Goal: Task Accomplishment & Management: Complete application form

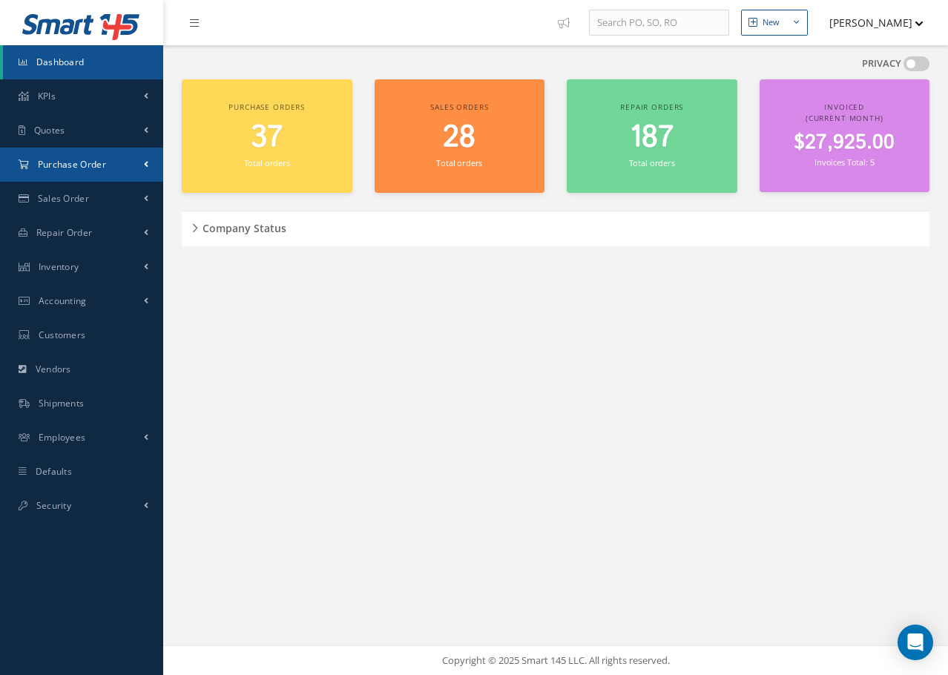
click at [76, 171] on link "Purchase Order" at bounding box center [81, 165] width 163 height 34
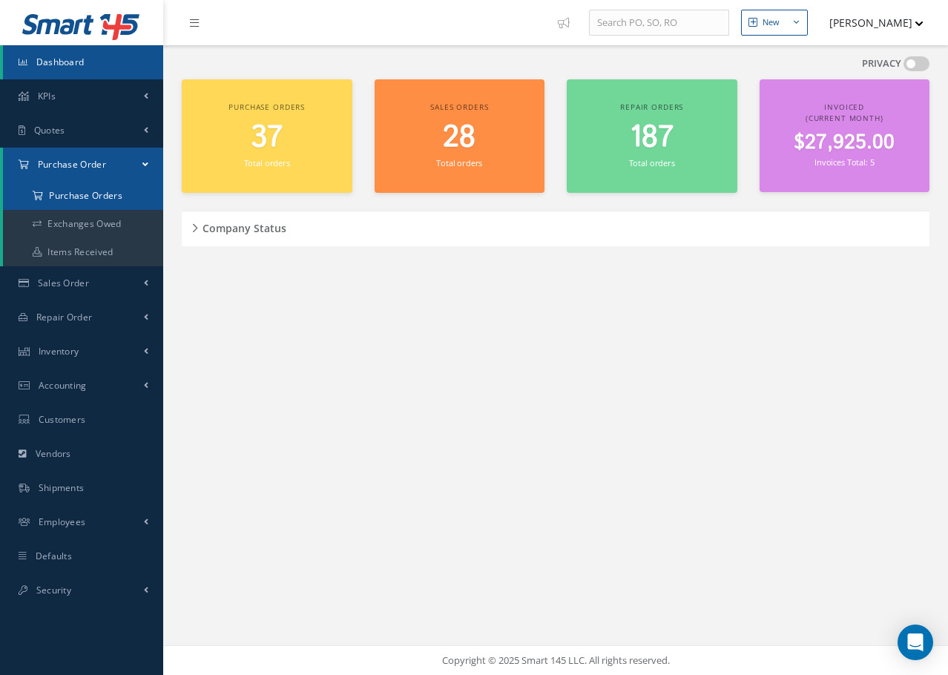
click at [84, 190] on a=1&status_id=2&status_id=3&status_id=5&collapsedFilters"] "Purchase Orders" at bounding box center [83, 196] width 160 height 28
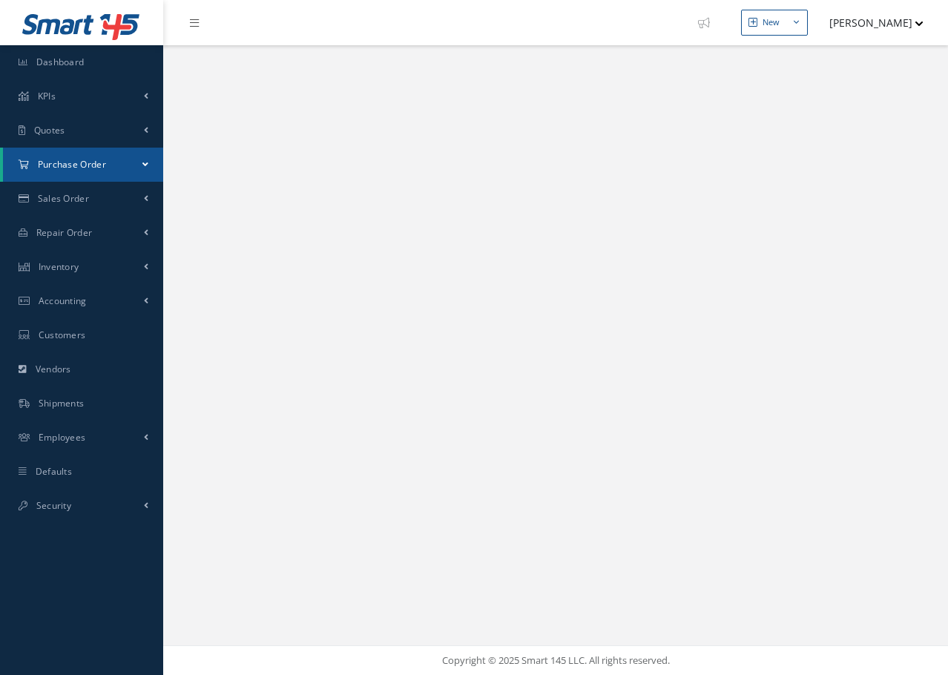
select select "25"
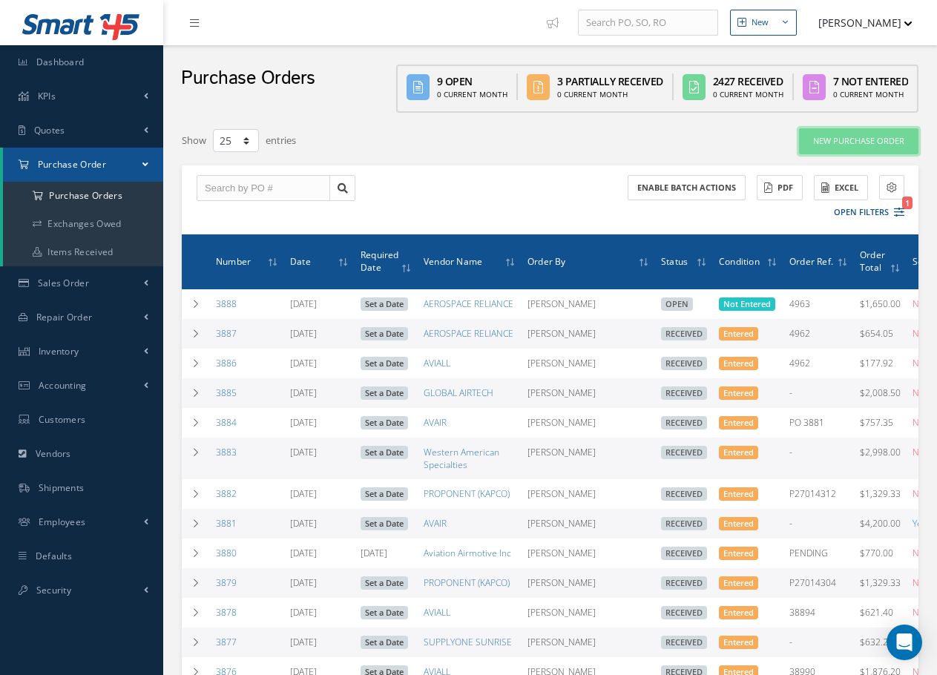
click at [871, 142] on link "New Purchase Order" at bounding box center [858, 141] width 119 height 26
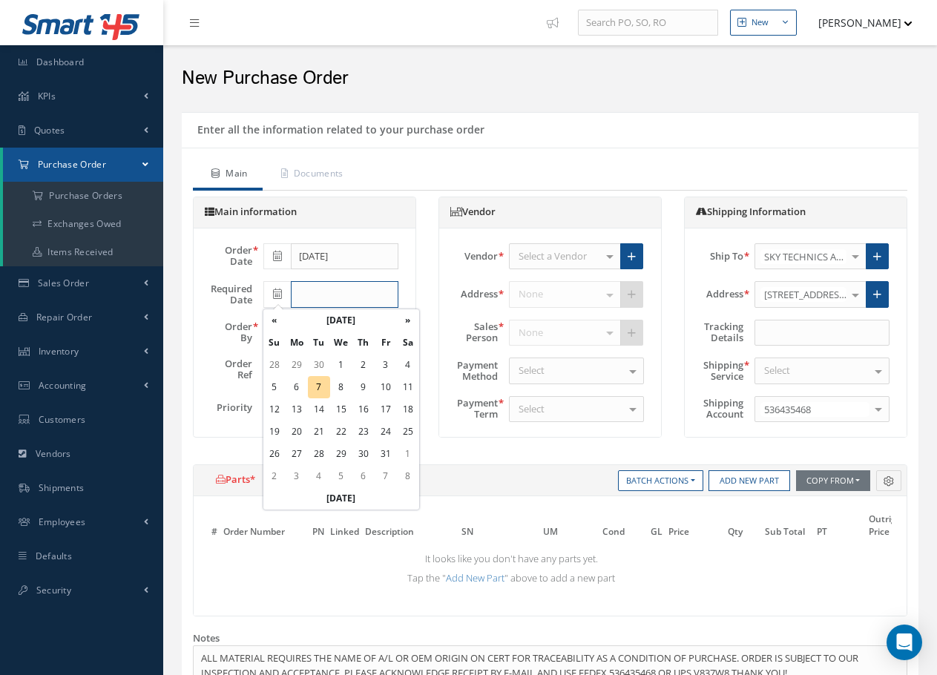
click at [326, 293] on input "text" at bounding box center [345, 294] width 108 height 27
click at [320, 389] on td "7" at bounding box center [319, 387] width 22 height 22
type input "[DATE]"
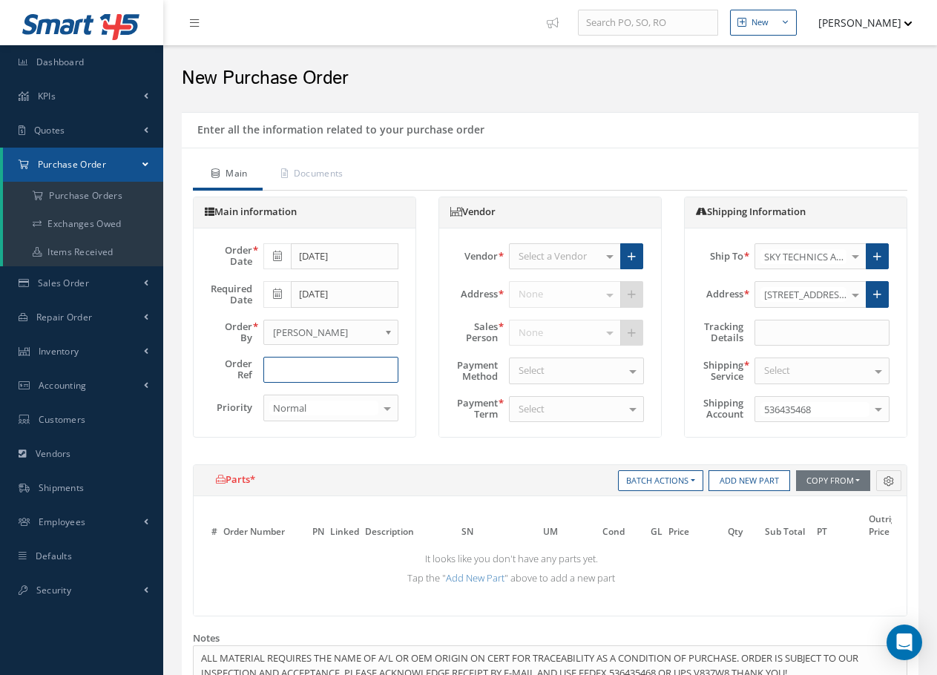
click at [308, 365] on input "text" at bounding box center [330, 370] width 135 height 27
type input "FOR STOCK"
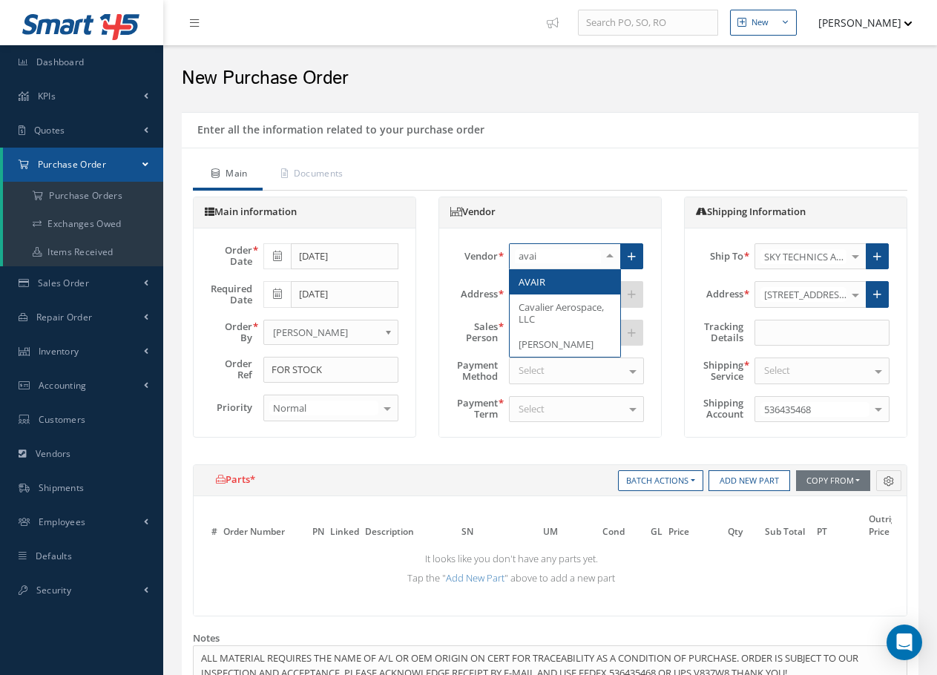
type input "avair"
click at [535, 287] on span "AVAIR" at bounding box center [531, 281] width 27 height 13
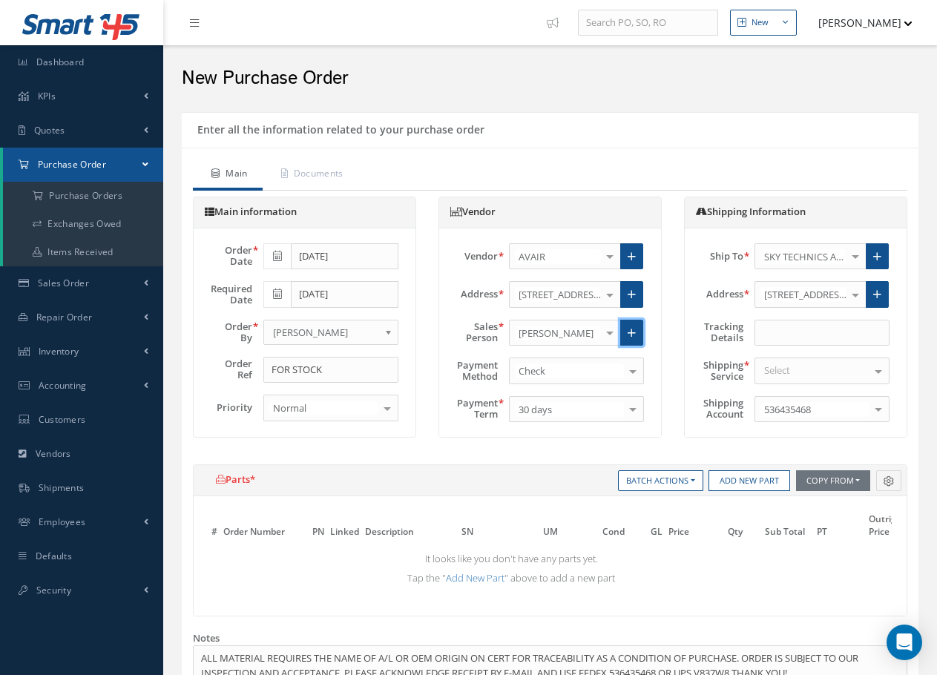
click at [627, 334] on icon at bounding box center [631, 333] width 8 height 10
radio input "true"
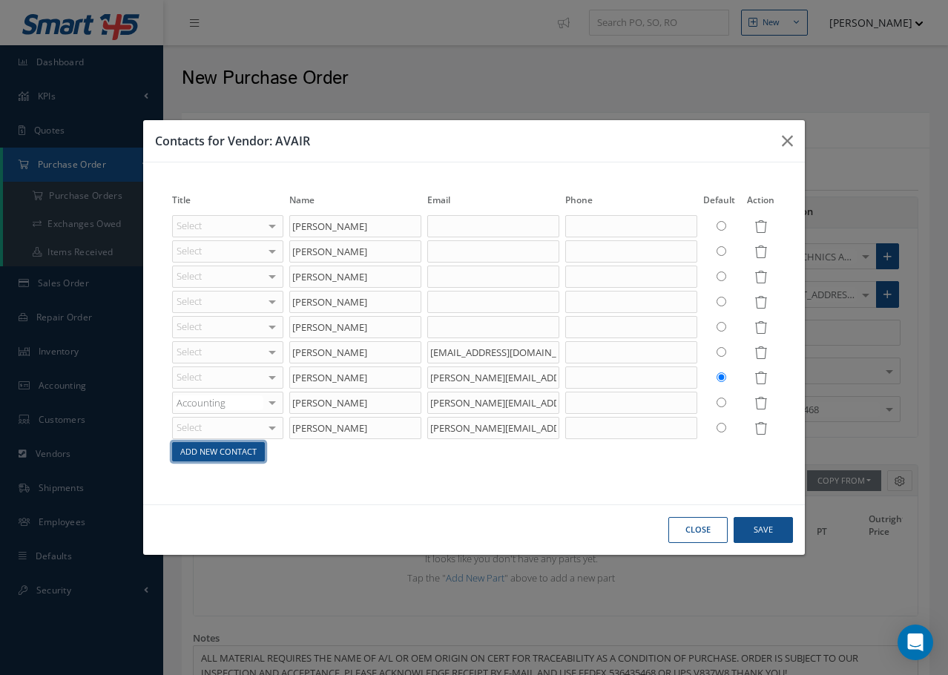
click at [225, 456] on link "Add New Contact" at bounding box center [218, 452] width 93 height 20
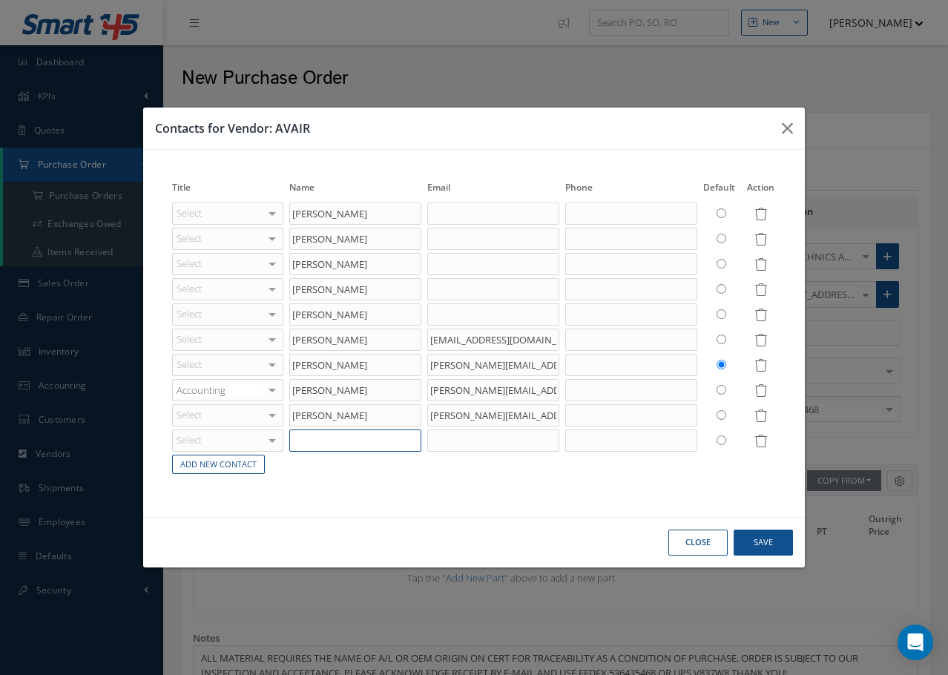
click at [314, 438] on input "text" at bounding box center [355, 440] width 132 height 22
type input "c"
type input "CHASE"
type input "BROWN"
click at [611, 443] on input "text" at bounding box center [631, 440] width 132 height 22
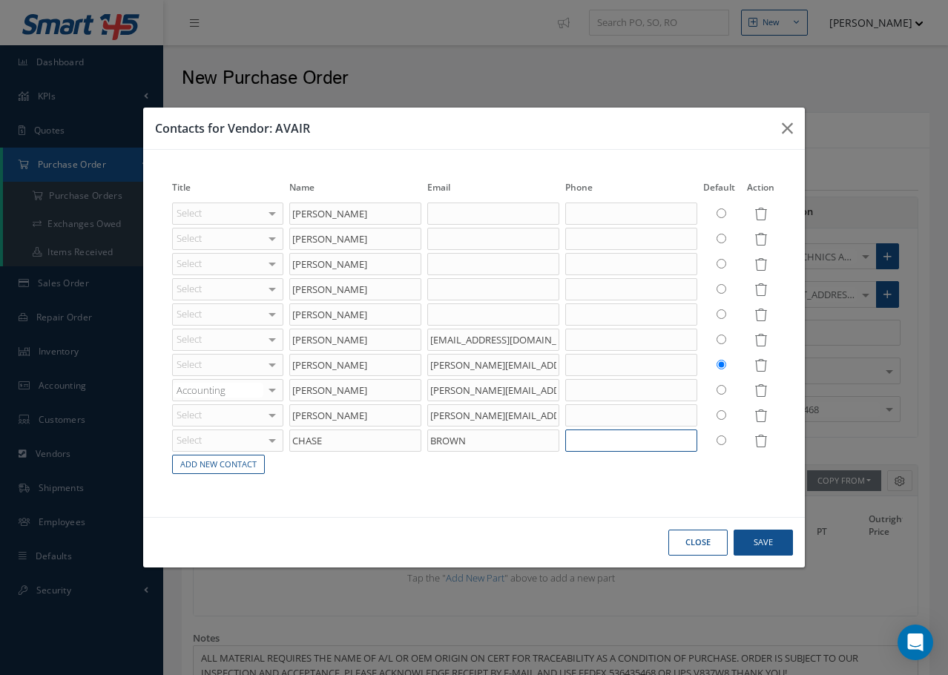
paste input "[PHONE_NUMBER]"
click at [763, 545] on button "Save" at bounding box center [762, 542] width 59 height 26
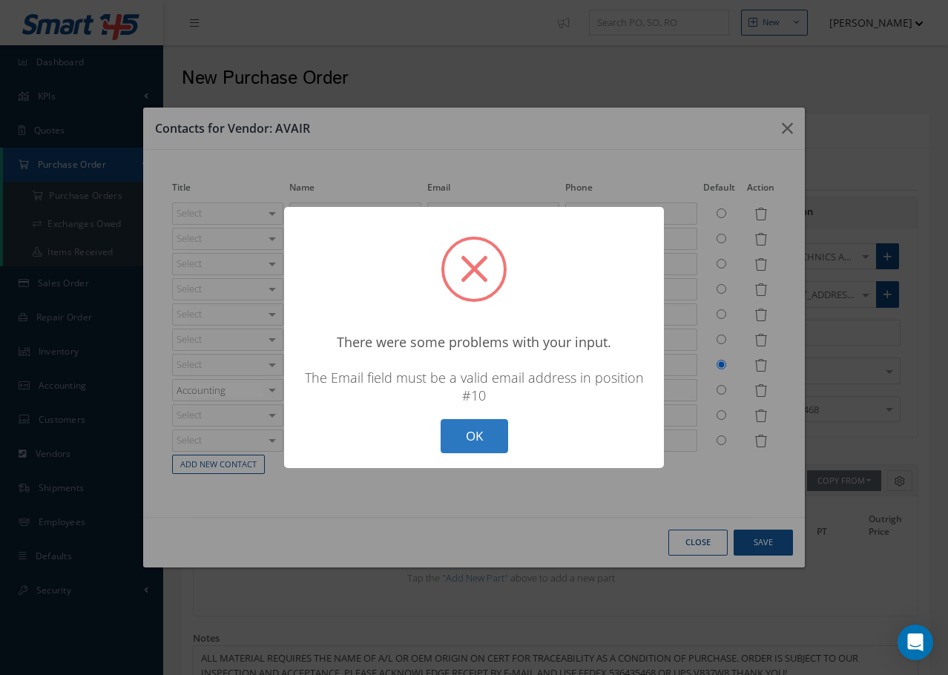
click at [465, 441] on button "OK" at bounding box center [473, 436] width 67 height 35
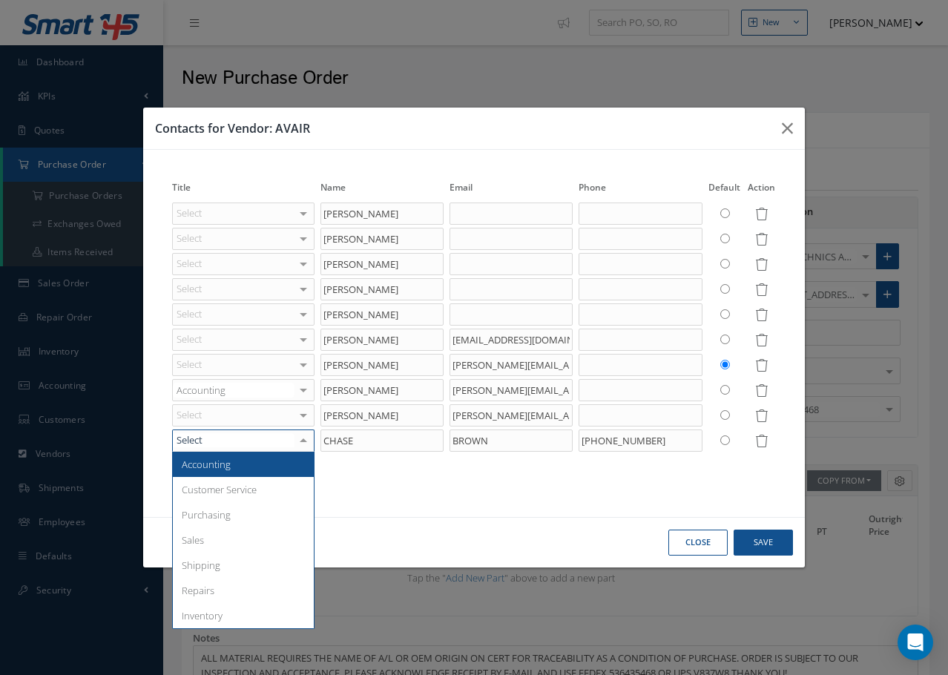
click at [217, 442] on div at bounding box center [243, 440] width 142 height 22
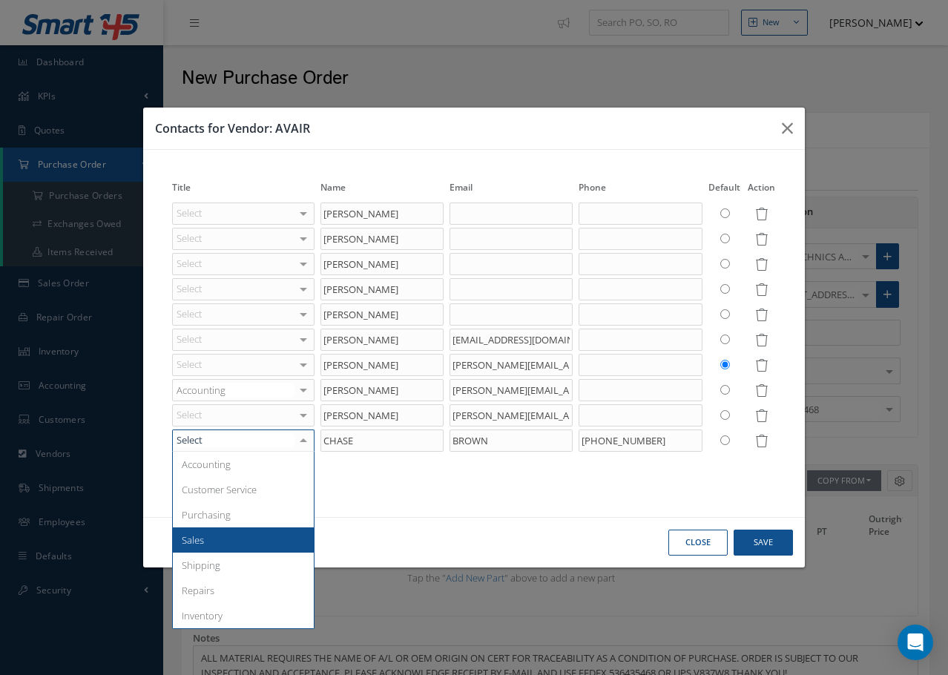
click at [219, 537] on span "Sales" at bounding box center [243, 539] width 141 height 25
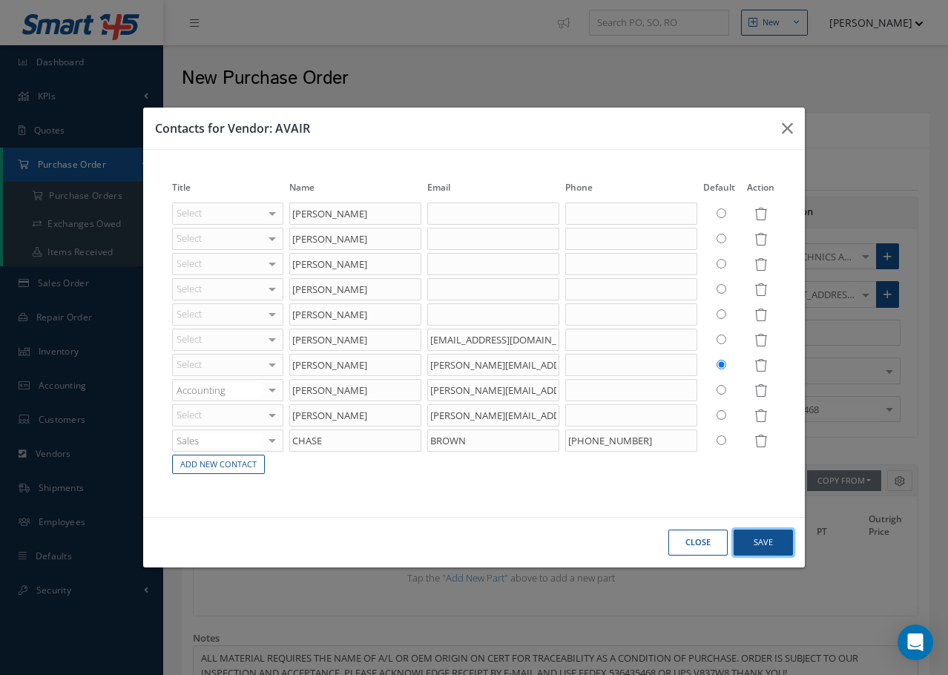
click at [779, 548] on button "Save" at bounding box center [762, 542] width 59 height 26
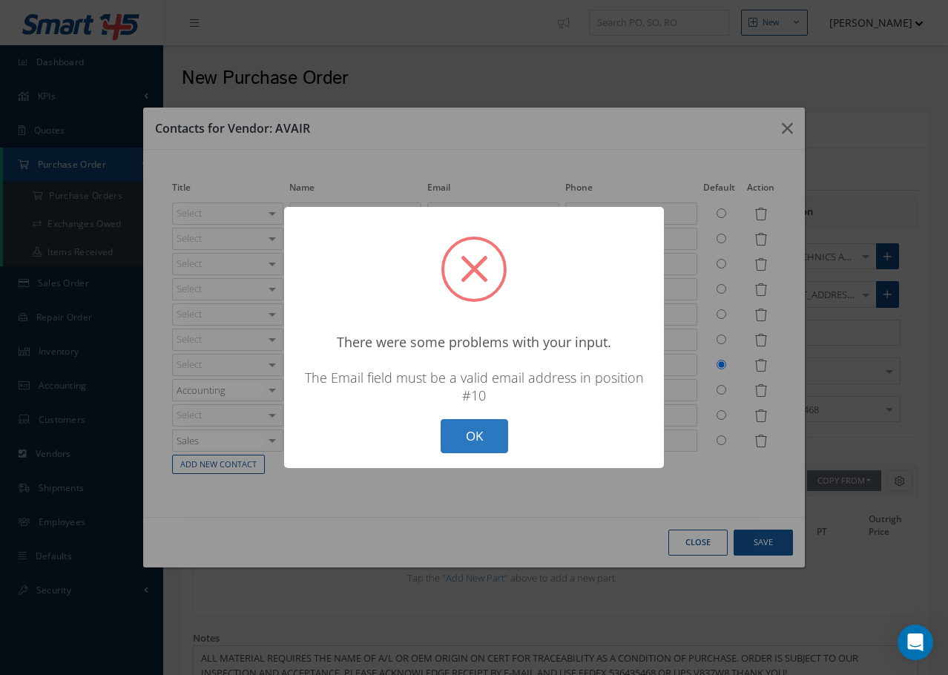
click at [469, 432] on button "OK" at bounding box center [473, 436] width 67 height 35
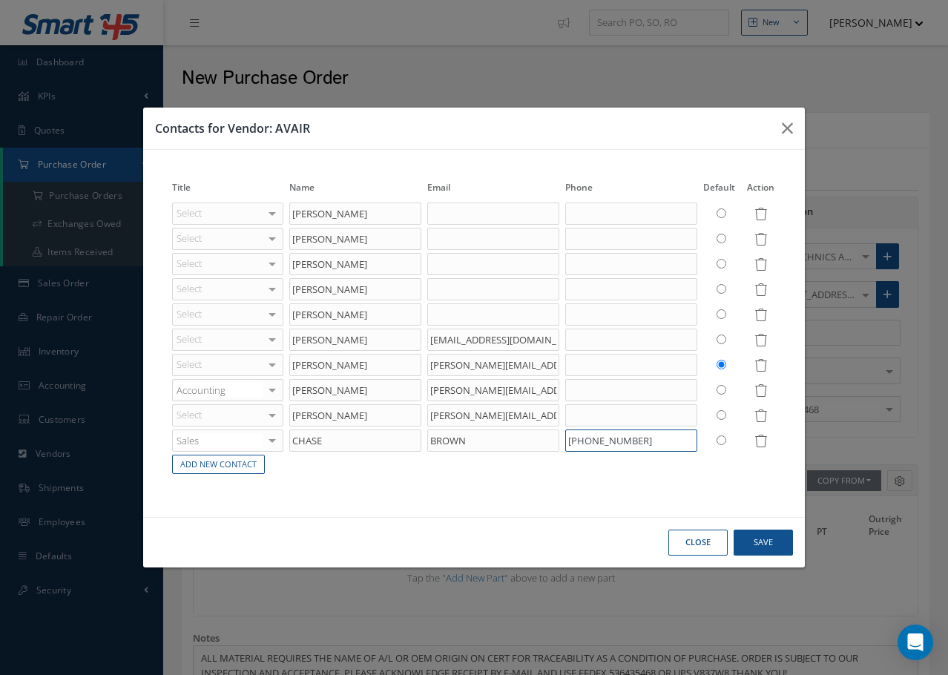
click at [575, 440] on input "[PHONE_NUMBER]" at bounding box center [631, 440] width 132 height 22
type input "[PHONE_NUMBER]"
click at [767, 541] on button "Save" at bounding box center [762, 542] width 59 height 26
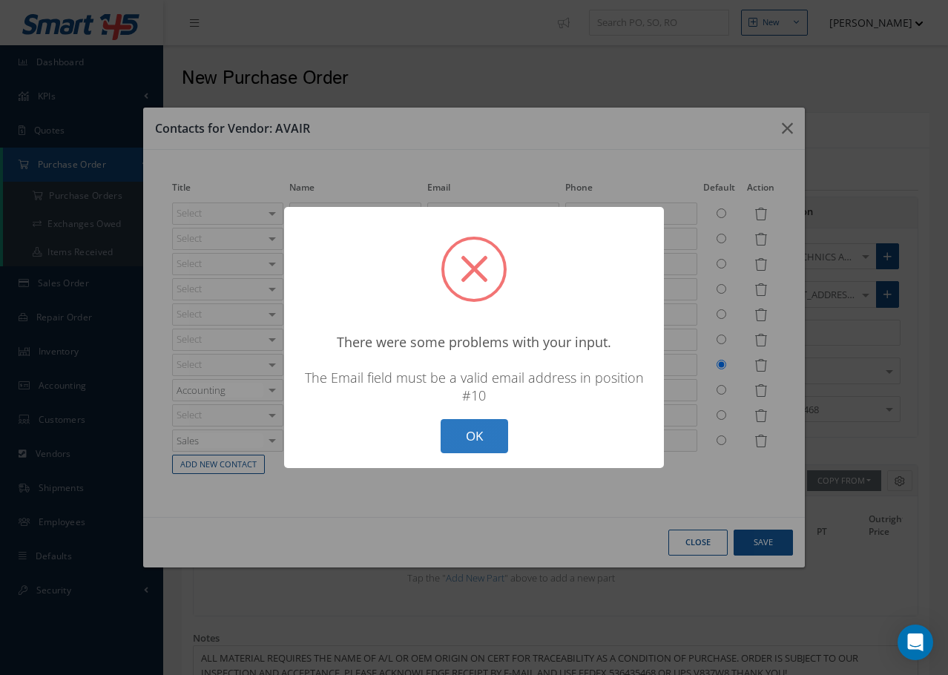
click at [474, 432] on button "OK" at bounding box center [473, 436] width 67 height 35
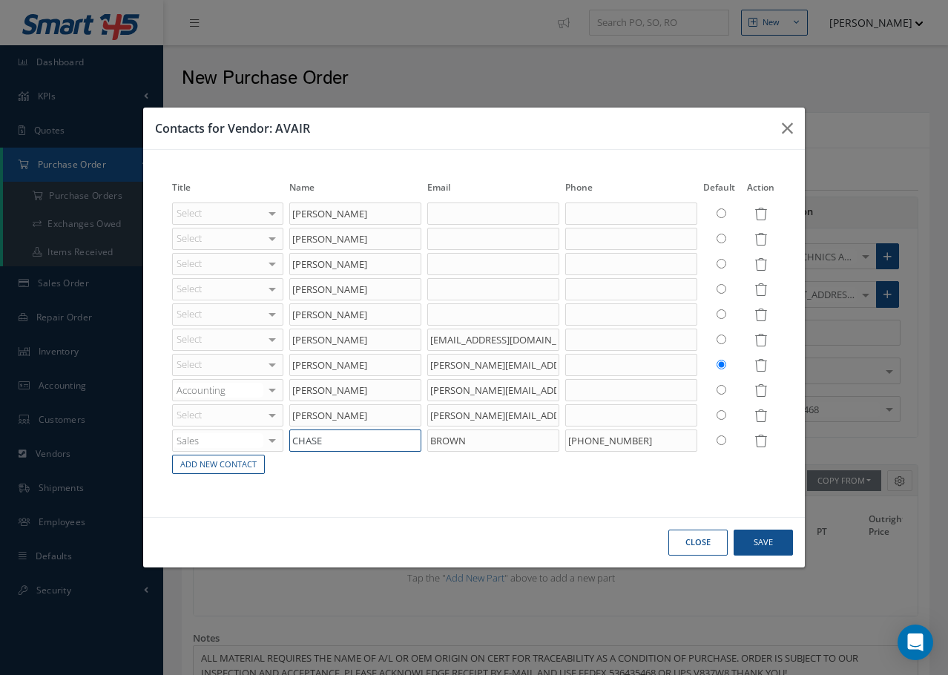
click at [325, 443] on input "CHASE" at bounding box center [355, 440] width 132 height 22
click at [341, 440] on input "CHASE" at bounding box center [355, 440] width 132 height 22
type input "[PERSON_NAME]"
click at [485, 444] on input "BROWN" at bounding box center [493, 440] width 132 height 22
drag, startPoint x: 485, startPoint y: 444, endPoint x: 422, endPoint y: 443, distance: 63.0
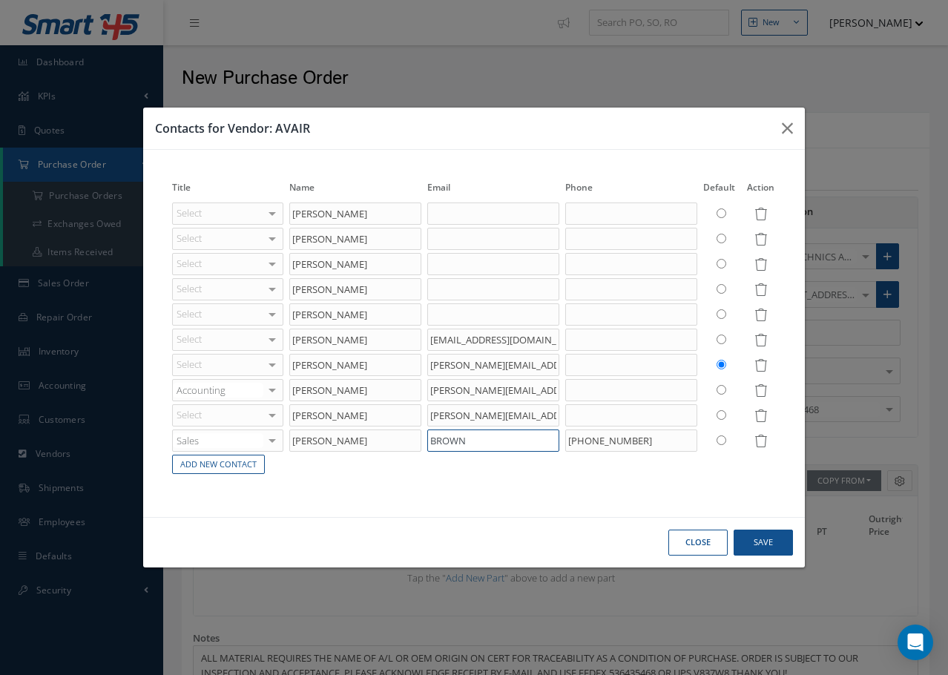
click at [422, 443] on tr "Sales Accounting Customer Service Purchasing Sales Shipping Repairs Inventory N…" at bounding box center [474, 440] width 610 height 25
paste input "[EMAIL_ADDRESS][DOMAIN_NAME]"
type input "[EMAIL_ADDRESS][DOMAIN_NAME]"
click at [764, 546] on button "Save" at bounding box center [762, 542] width 59 height 26
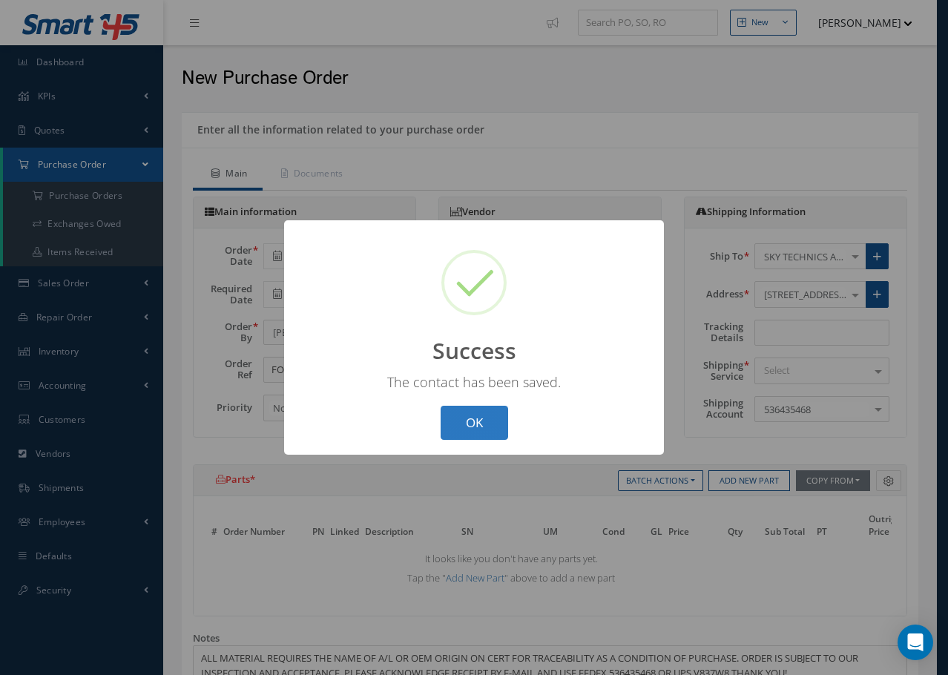
click at [461, 422] on button "OK" at bounding box center [473, 423] width 67 height 35
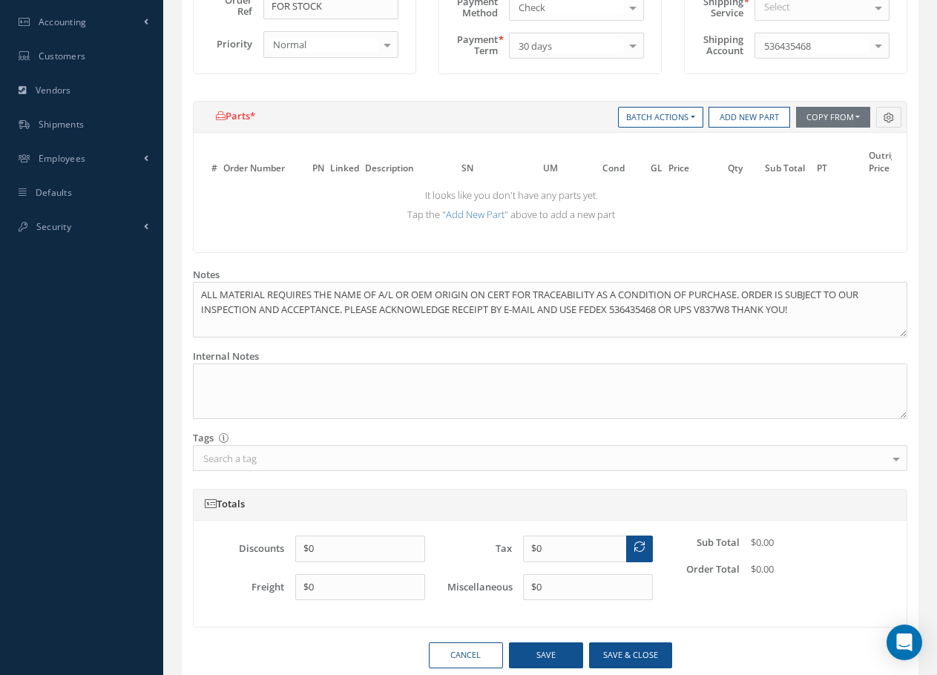
scroll to position [365, 0]
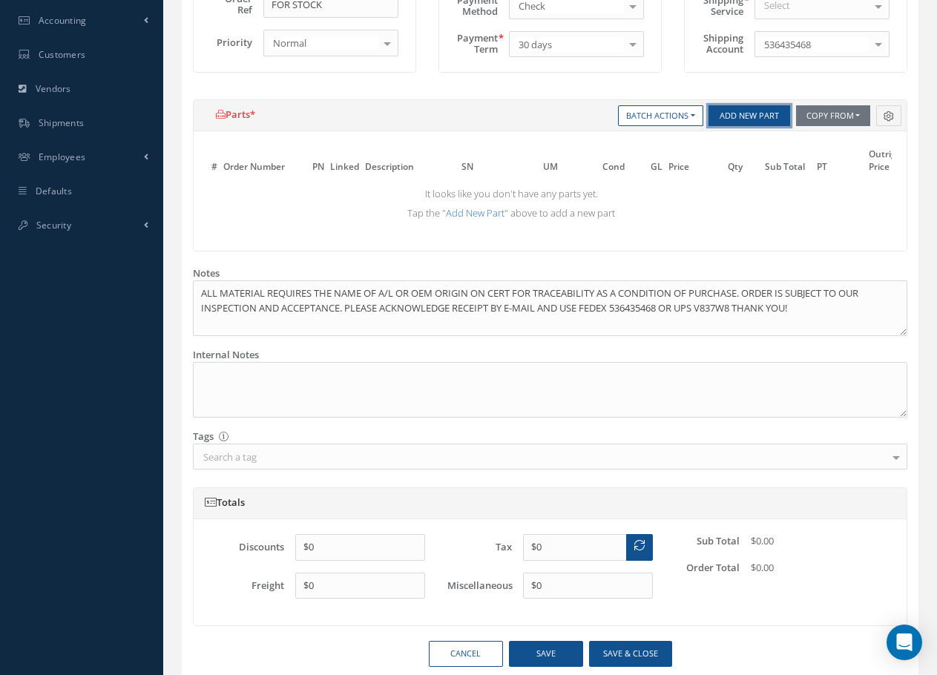
click at [749, 116] on button "Add New Part" at bounding box center [749, 115] width 82 height 21
select select "5"
select select "1"
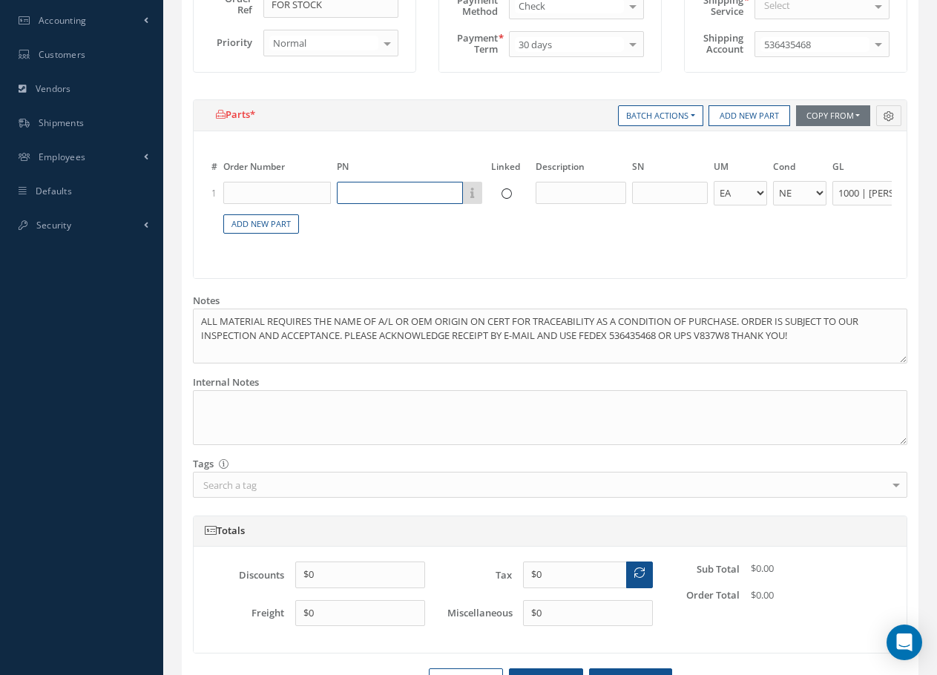
click at [381, 191] on input "text" at bounding box center [400, 193] width 126 height 22
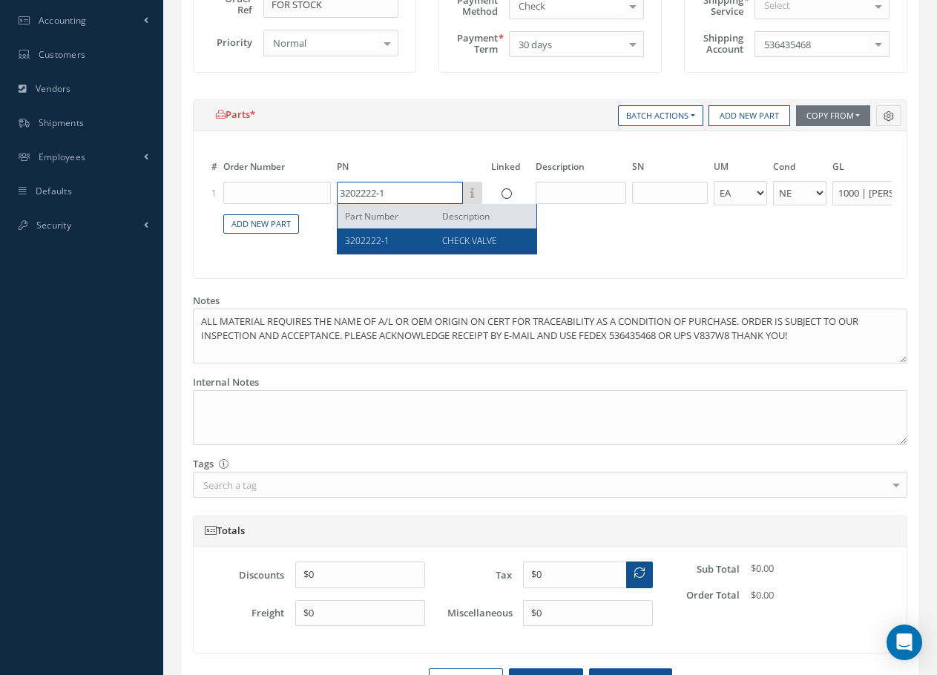
type input "3202222-1"
click at [447, 249] on div "3202222-1 CHECK VALVE" at bounding box center [436, 240] width 199 height 24
type input "CHECK VALVE"
select select "7"
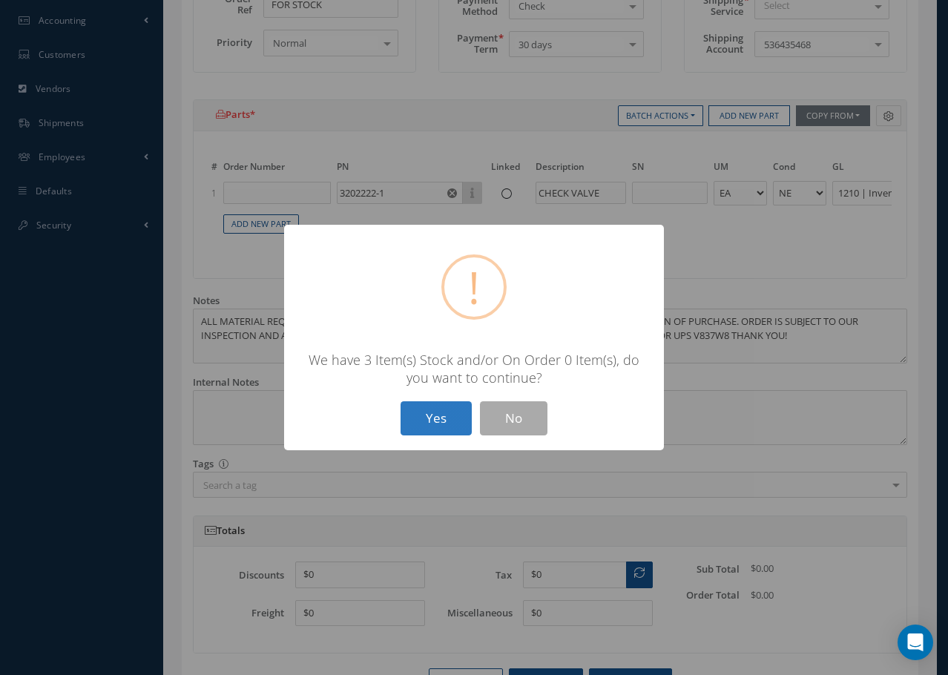
click at [437, 426] on button "Yes" at bounding box center [435, 418] width 71 height 35
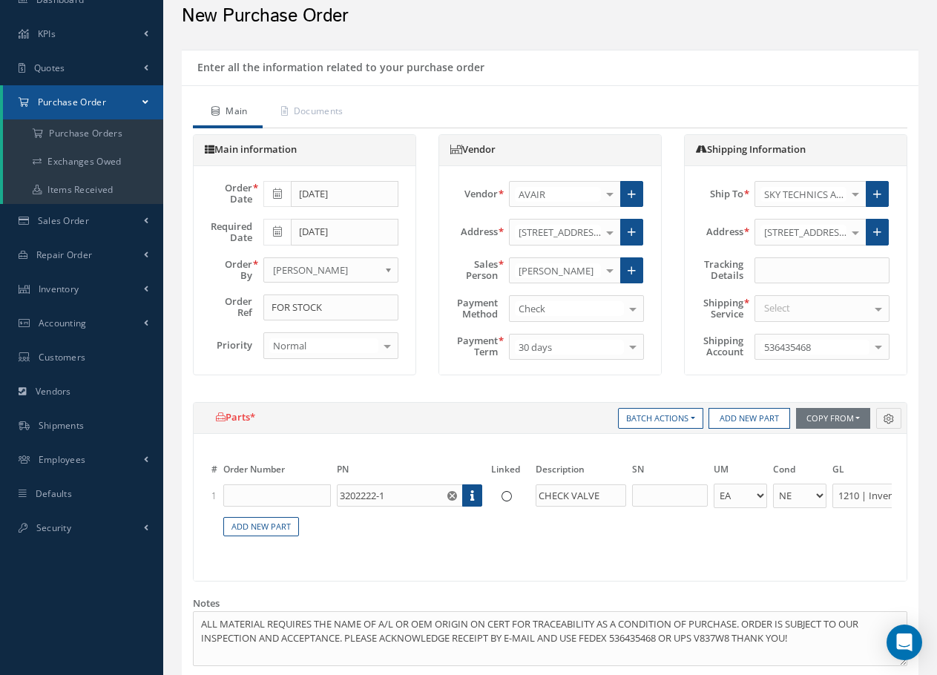
scroll to position [0, 0]
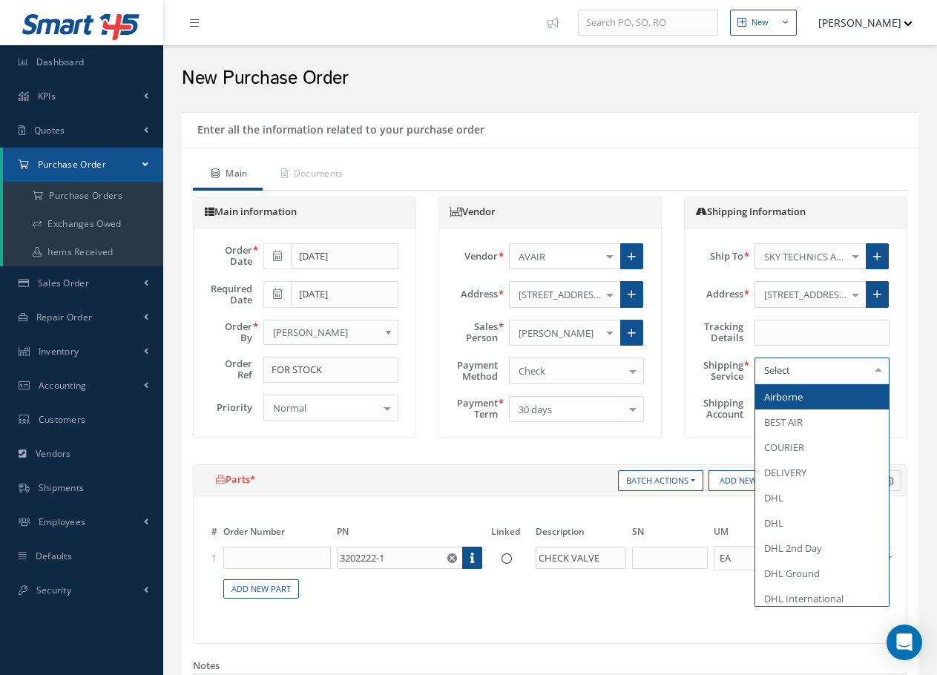
click at [881, 369] on div at bounding box center [878, 370] width 21 height 24
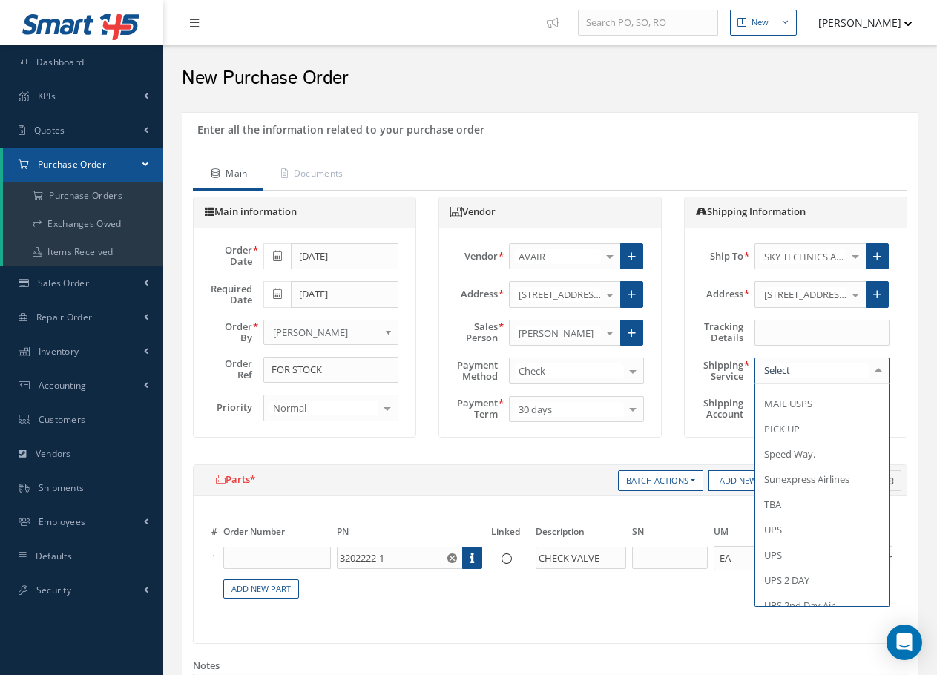
scroll to position [1112, 0]
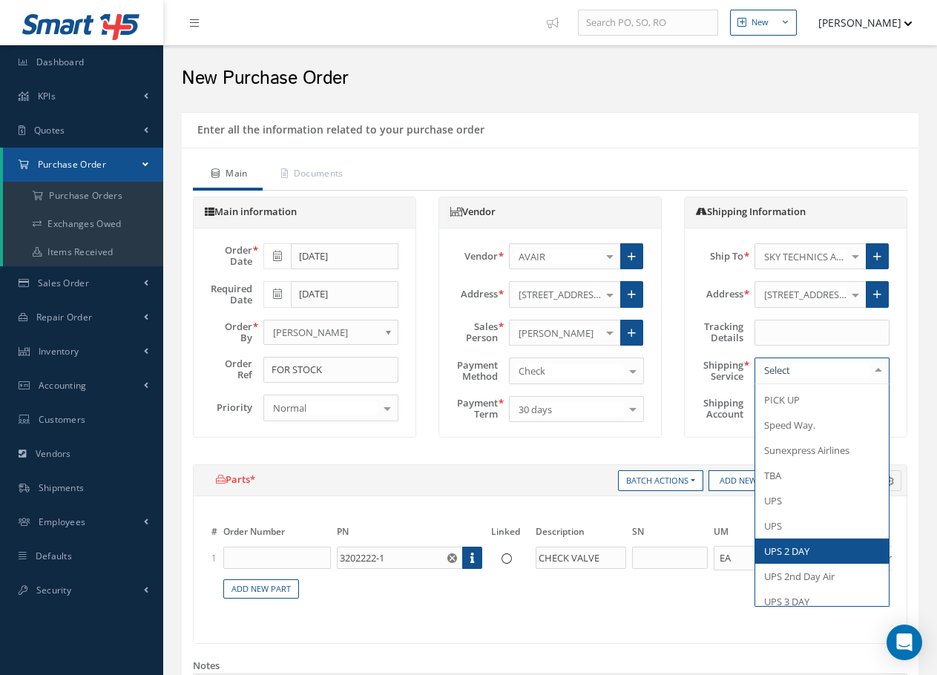
click at [812, 564] on span "UPS 2 DAY" at bounding box center [821, 550] width 133 height 25
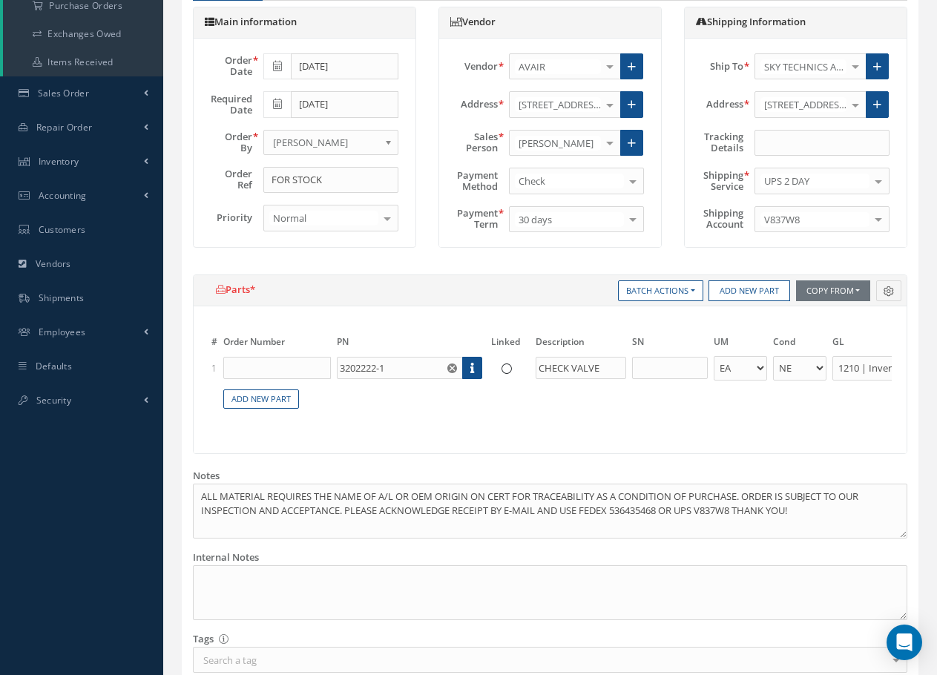
scroll to position [297, 0]
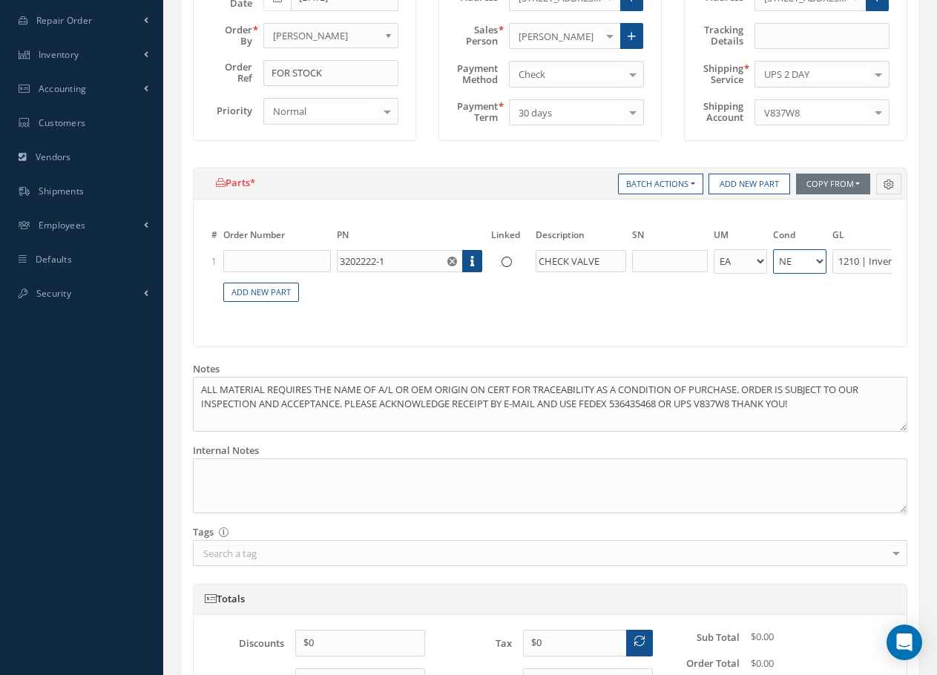
click at [822, 262] on select "AR BC BER CAL FN FP INSP NE NS N/A OH RE RP SV" at bounding box center [799, 261] width 53 height 24
select select "4"
click at [773, 249] on select "AR BC BER CAL FN FP INSP NE NS N/A OH RE RP SV" at bounding box center [799, 261] width 53 height 24
click at [828, 423] on textarea "ALL MATERIAL REQUIRES THE NAME OF A/L OR OEM ORIGIN ON CERT FOR TRACEABILITY AS…" at bounding box center [550, 405] width 714 height 56
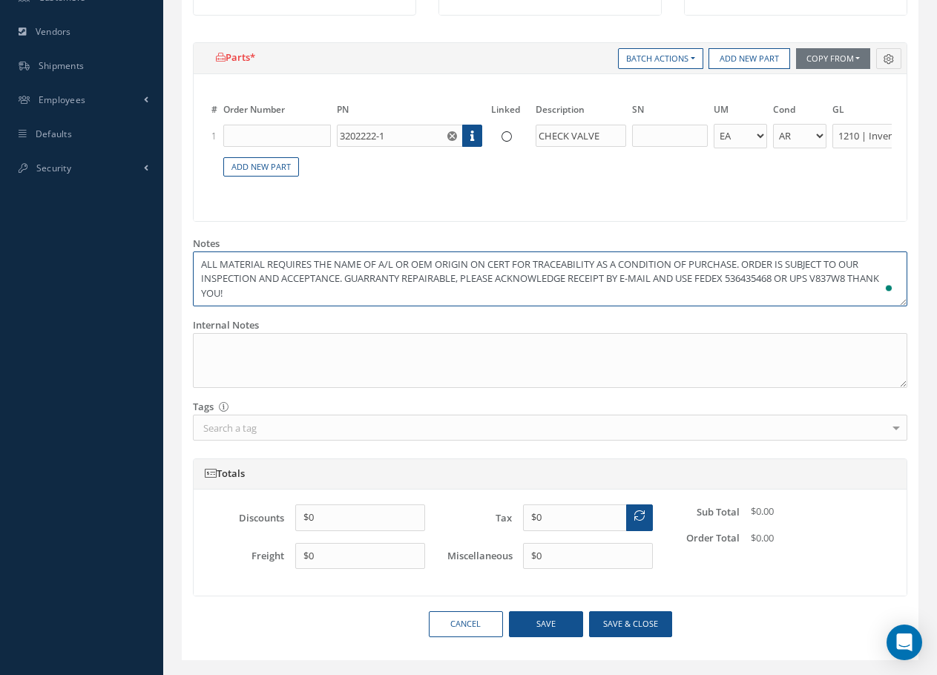
scroll to position [466, 0]
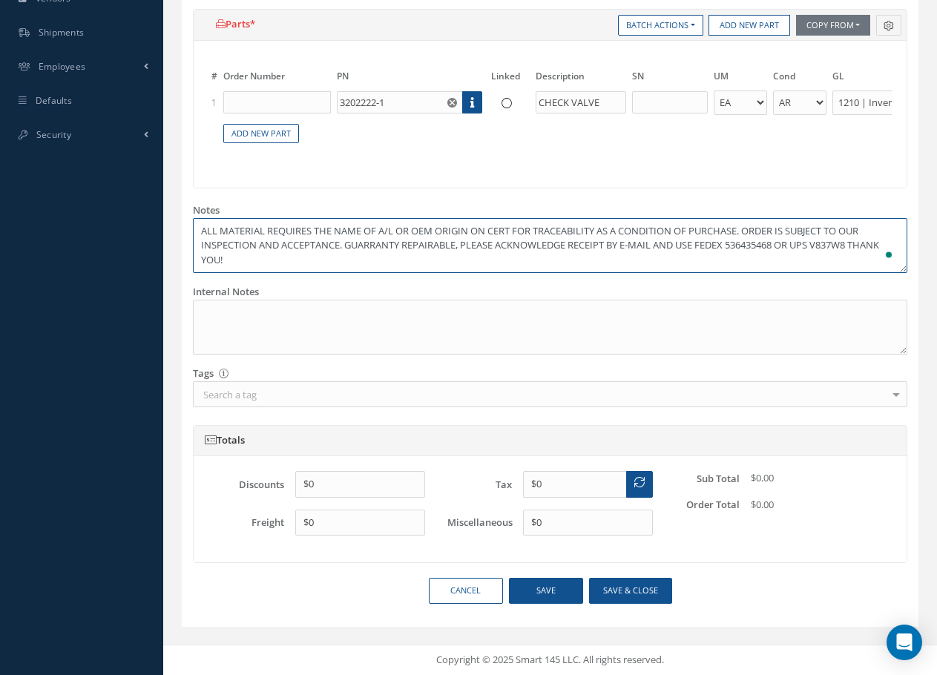
click at [863, 245] on textarea "ALL MATERIAL REQUIRES THE NAME OF A/L OR OEM ORIGIN ON CERT FOR TRACEABILITY AS…" at bounding box center [550, 246] width 714 height 56
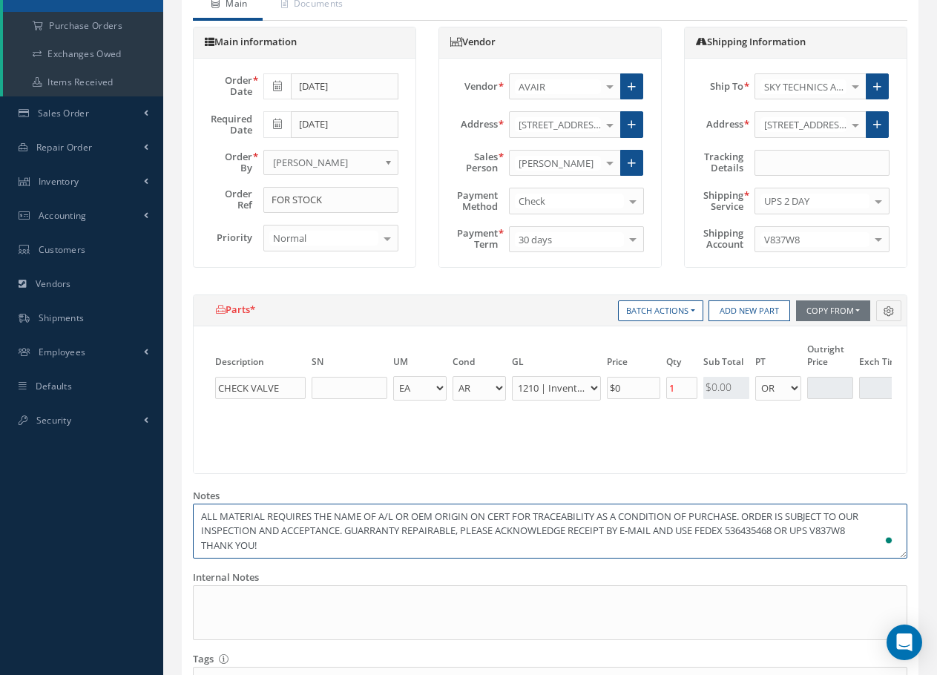
scroll to position [0, 329]
type textarea "ALL MATERIAL REQUIRES THE NAME OF A/L OR OEM ORIGIN ON CERT FOR TRACEABILITY AS…"
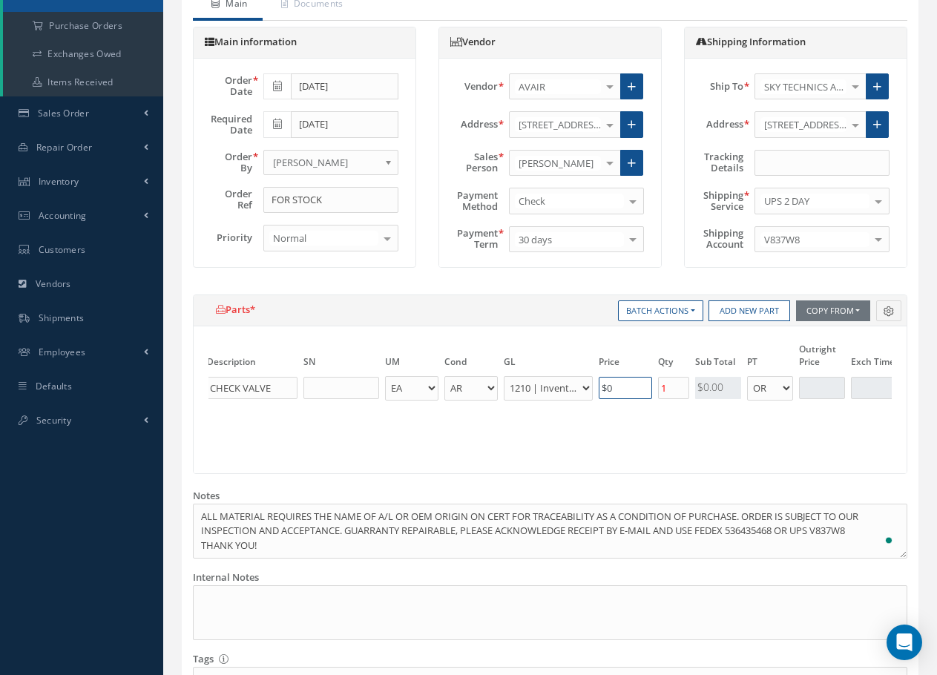
click at [624, 387] on input "$0" at bounding box center [624, 388] width 53 height 22
type input "$3,000"
drag, startPoint x: 675, startPoint y: 384, endPoint x: 653, endPoint y: 385, distance: 21.5
click at [653, 385] on tr "1 3202222-1 Part Number Description CHECK VALVE EA FT IN KIT MT OZ PT LB LB QT …" at bounding box center [480, 387] width 1201 height 27
type input "5"
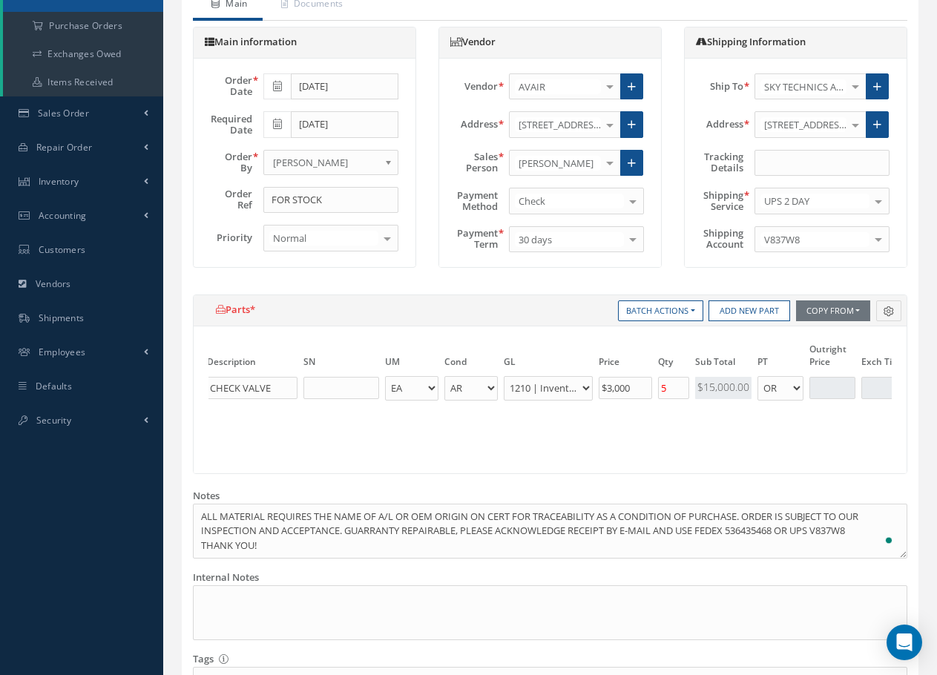
click at [762, 437] on table "# Order Number PN Linked Description SN UM Cond [PERSON_NAME] Qty Qty Received …" at bounding box center [549, 394] width 683 height 106
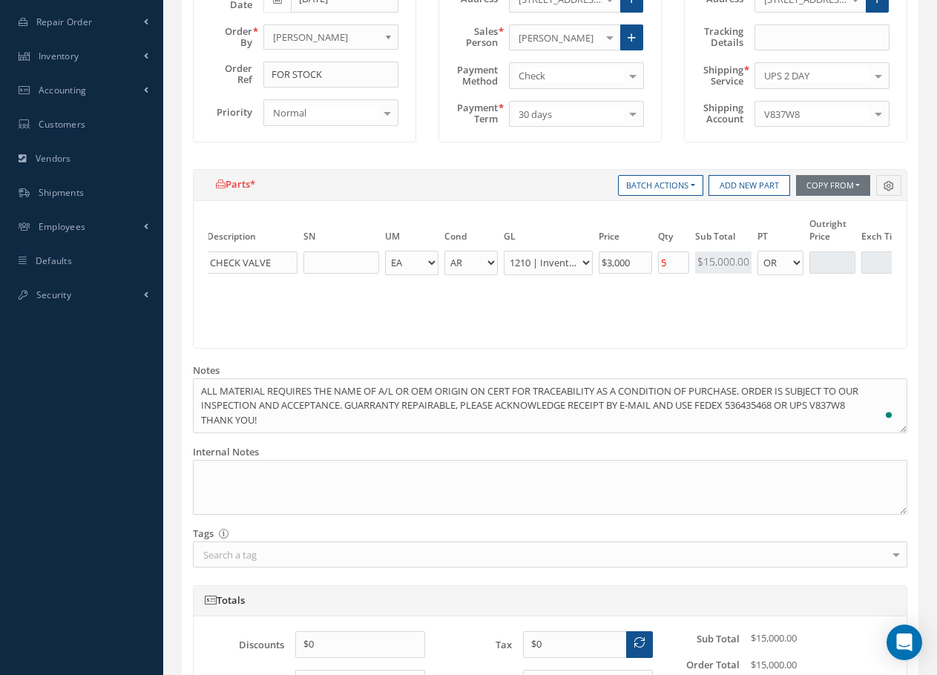
scroll to position [466, 0]
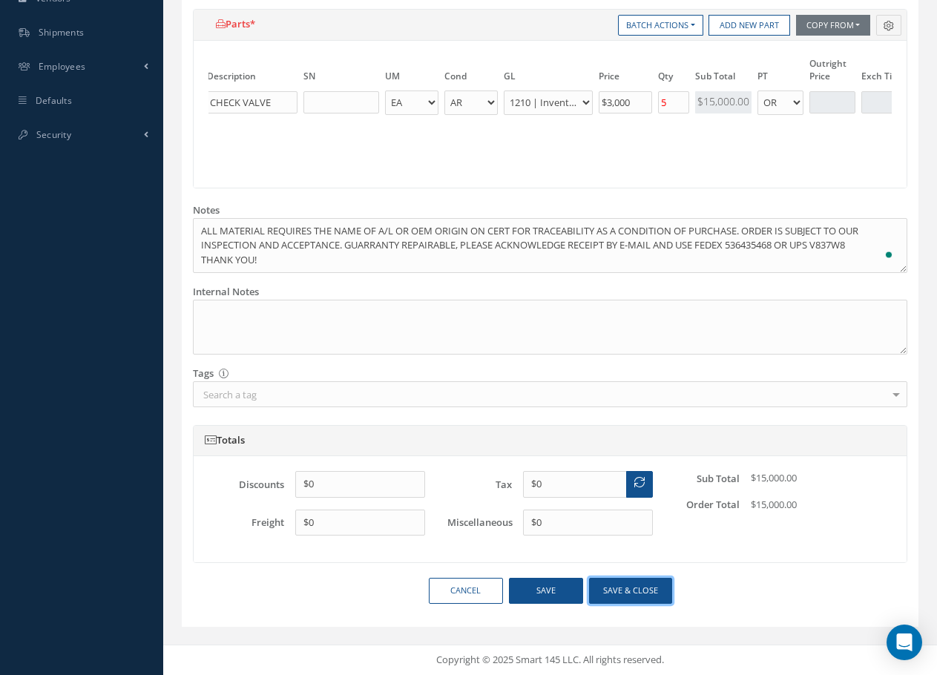
click at [631, 590] on button "Save & close" at bounding box center [630, 591] width 83 height 26
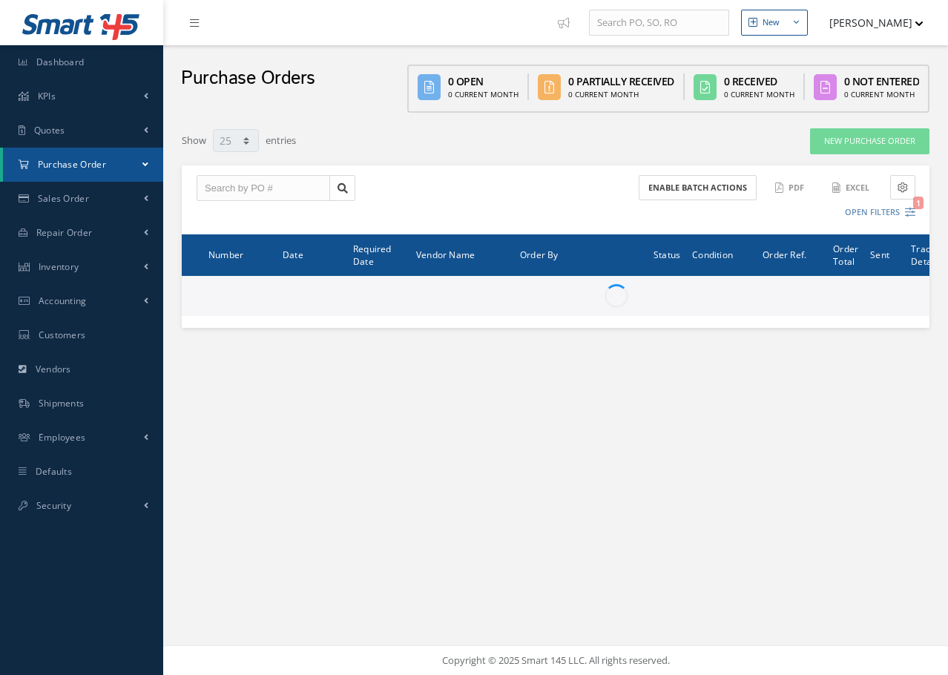
select select "25"
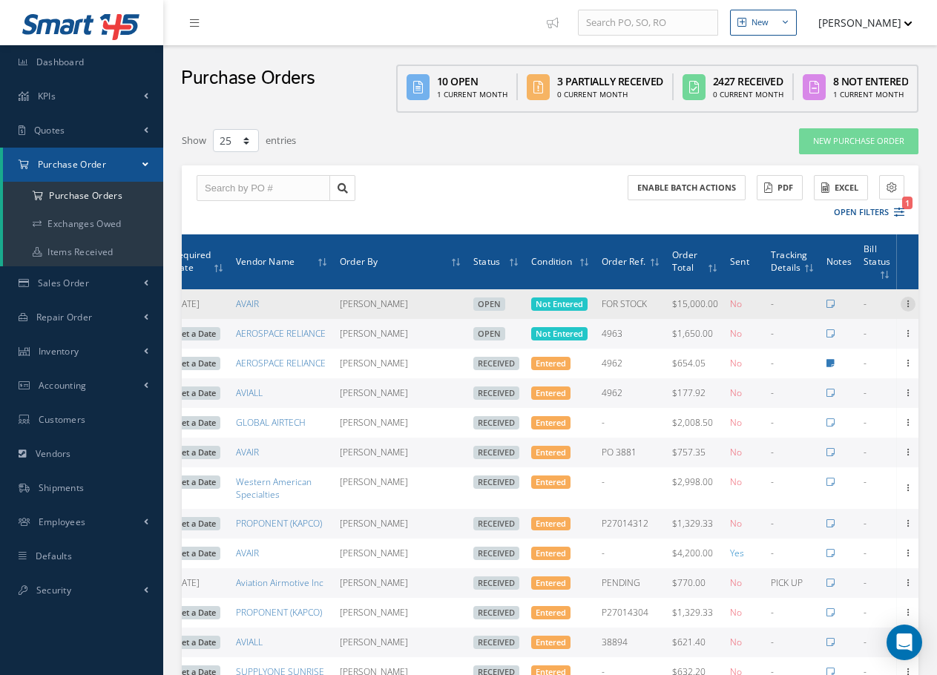
click at [901, 302] on icon at bounding box center [907, 303] width 15 height 12
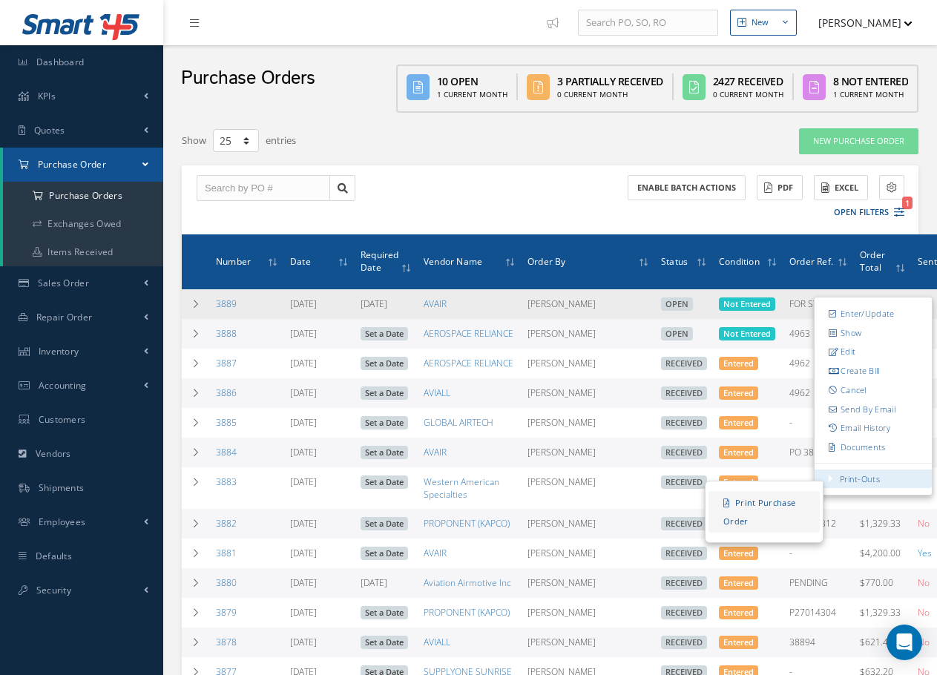
click at [755, 498] on link "Print Purchase Order" at bounding box center [763, 512] width 111 height 42
